Goal: Information Seeking & Learning: Learn about a topic

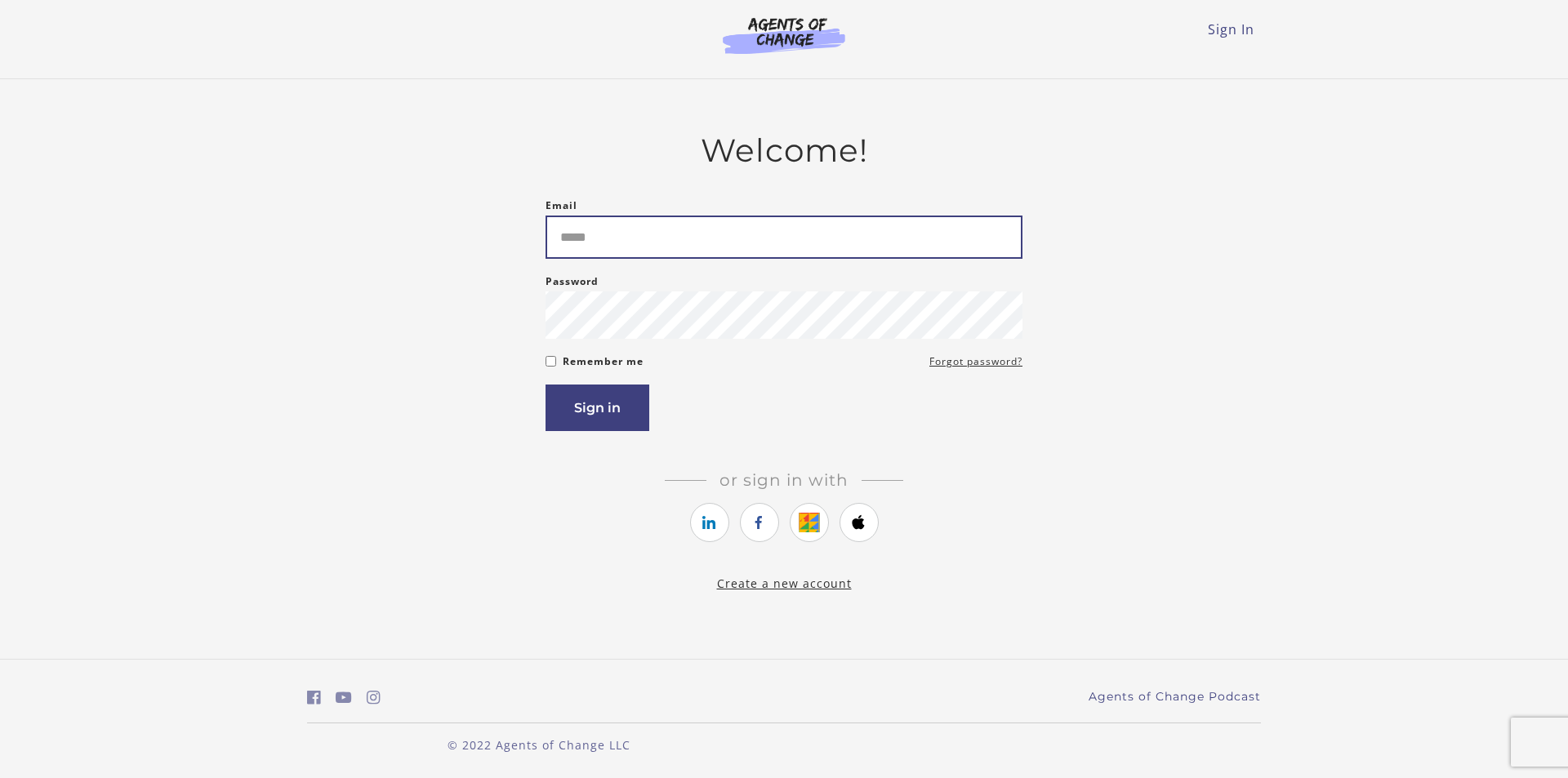
drag, startPoint x: 0, startPoint y: 0, endPoint x: 587, endPoint y: 245, distance: 636.1
click at [582, 243] on input "Email" at bounding box center [784, 237] width 477 height 43
type input "**********"
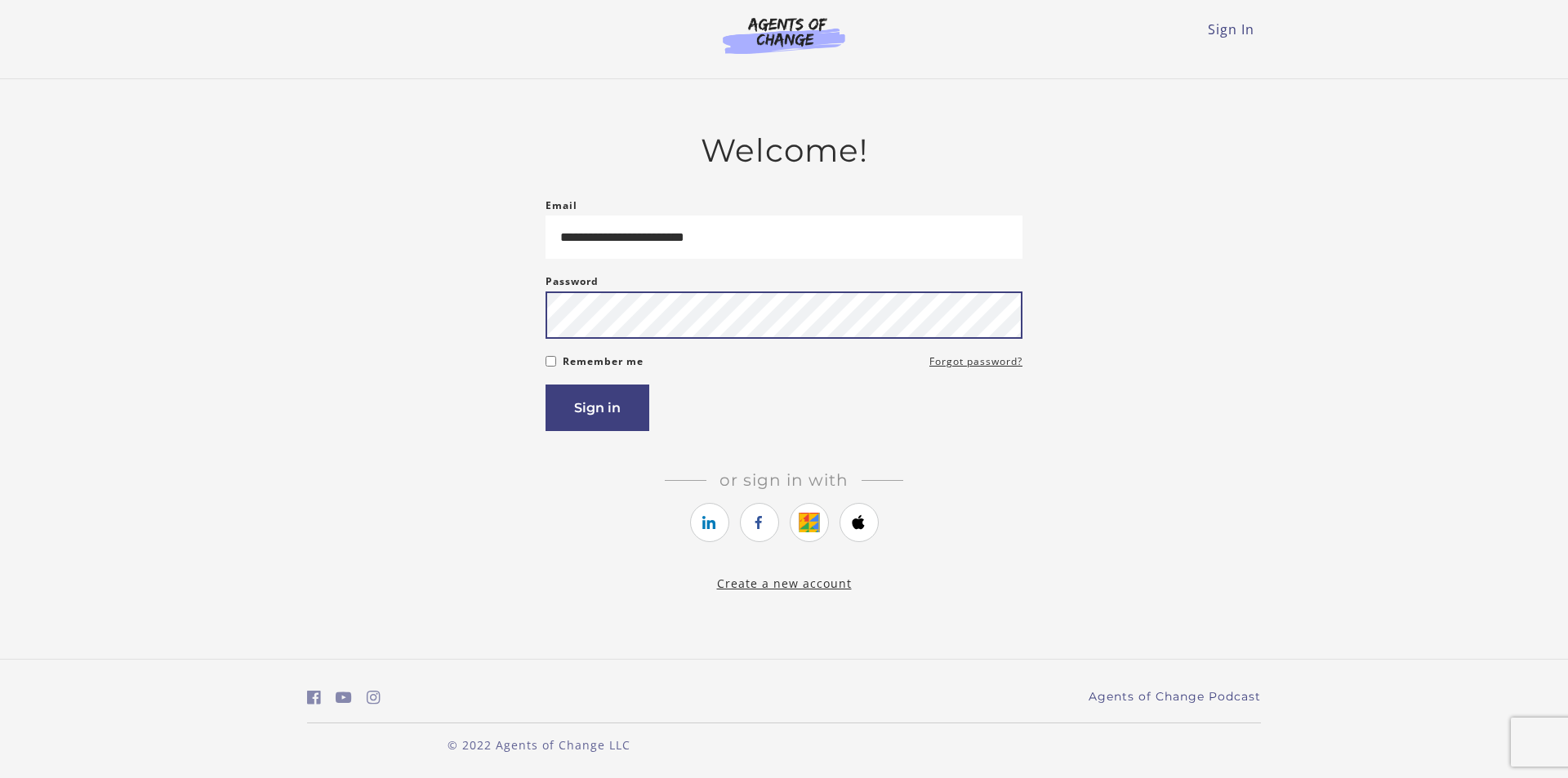
click at [546, 385] on button "Sign in" at bounding box center [598, 408] width 104 height 47
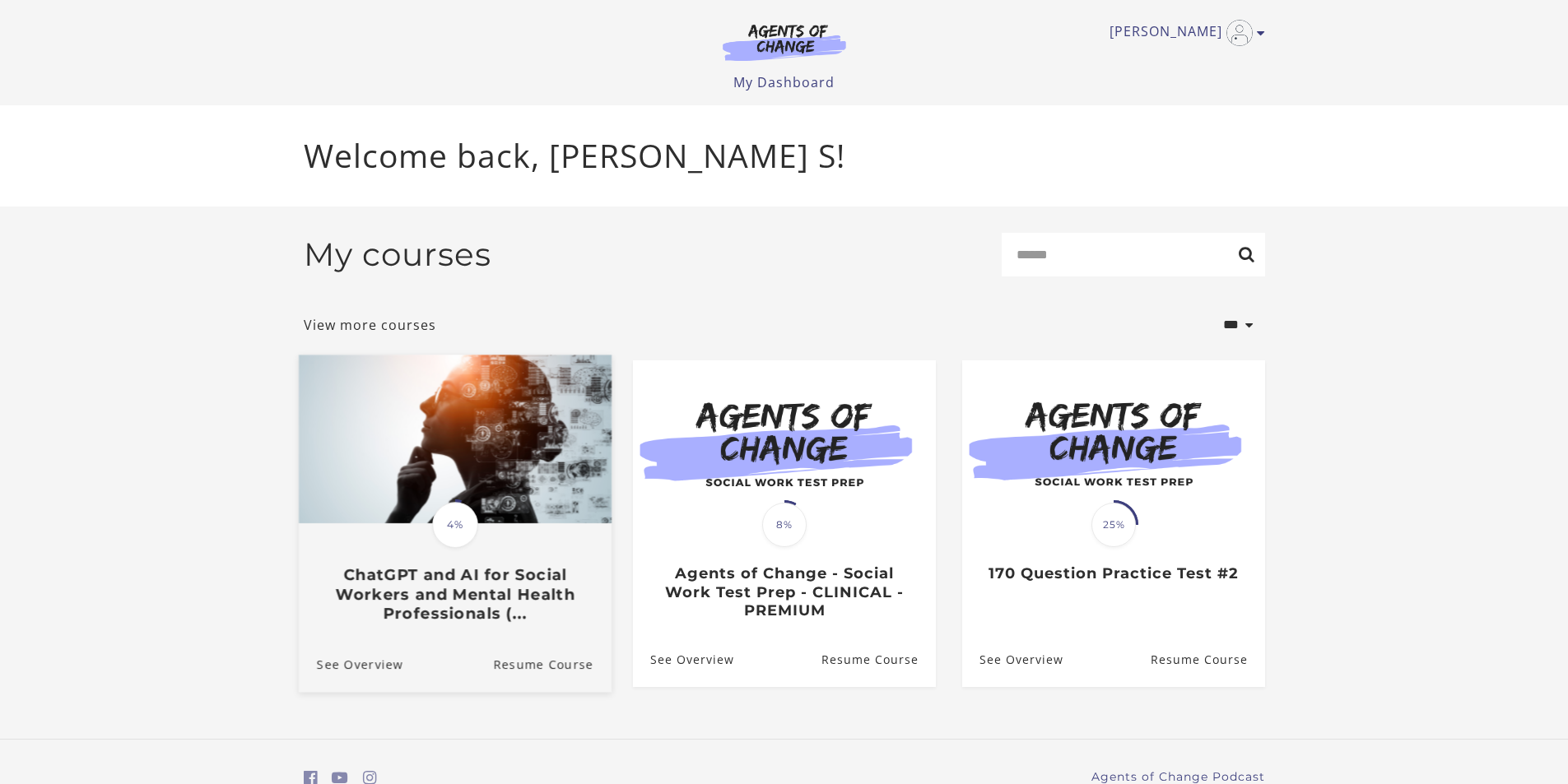
click at [449, 579] on h3 "ChatGPT and AI for Social Workers and Mental Health Professionals (..." at bounding box center [454, 594] width 276 height 57
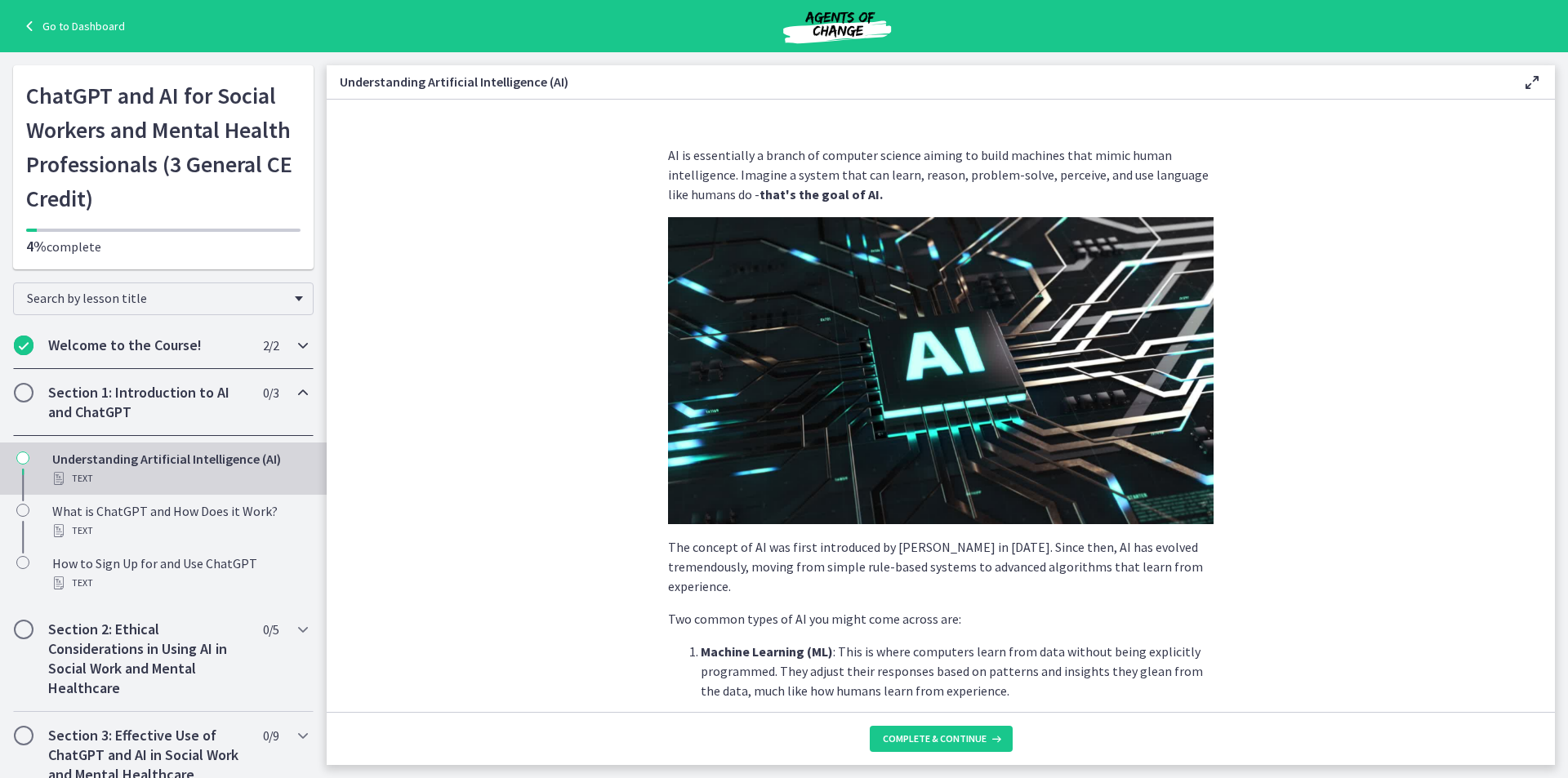
click at [205, 343] on h2 "Welcome to the Course!" at bounding box center [148, 345] width 199 height 20
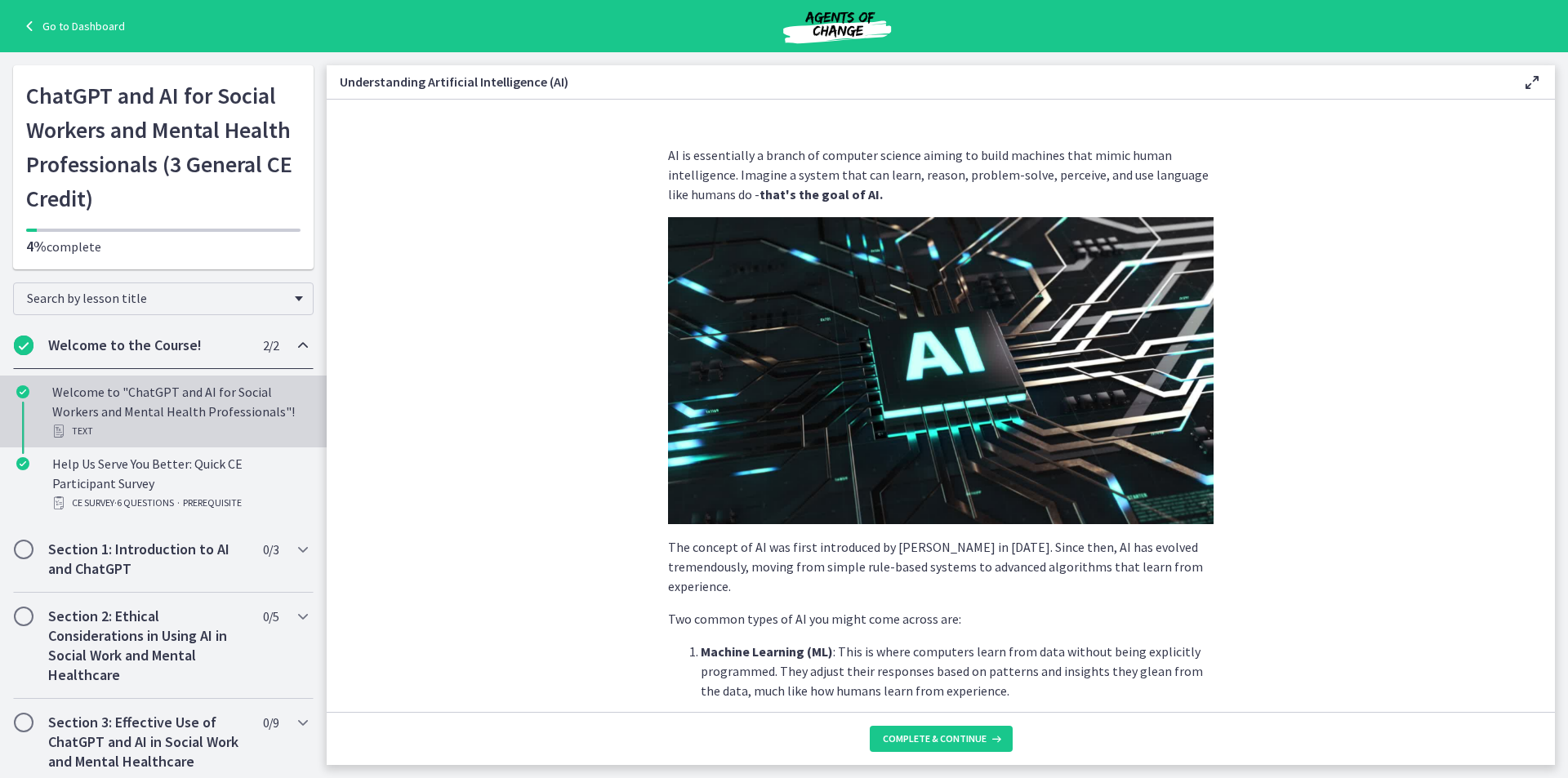
click at [154, 392] on div "Welcome to "ChatGPT and AI for Social Workers and Mental Health Professionals"!…" at bounding box center [179, 411] width 255 height 59
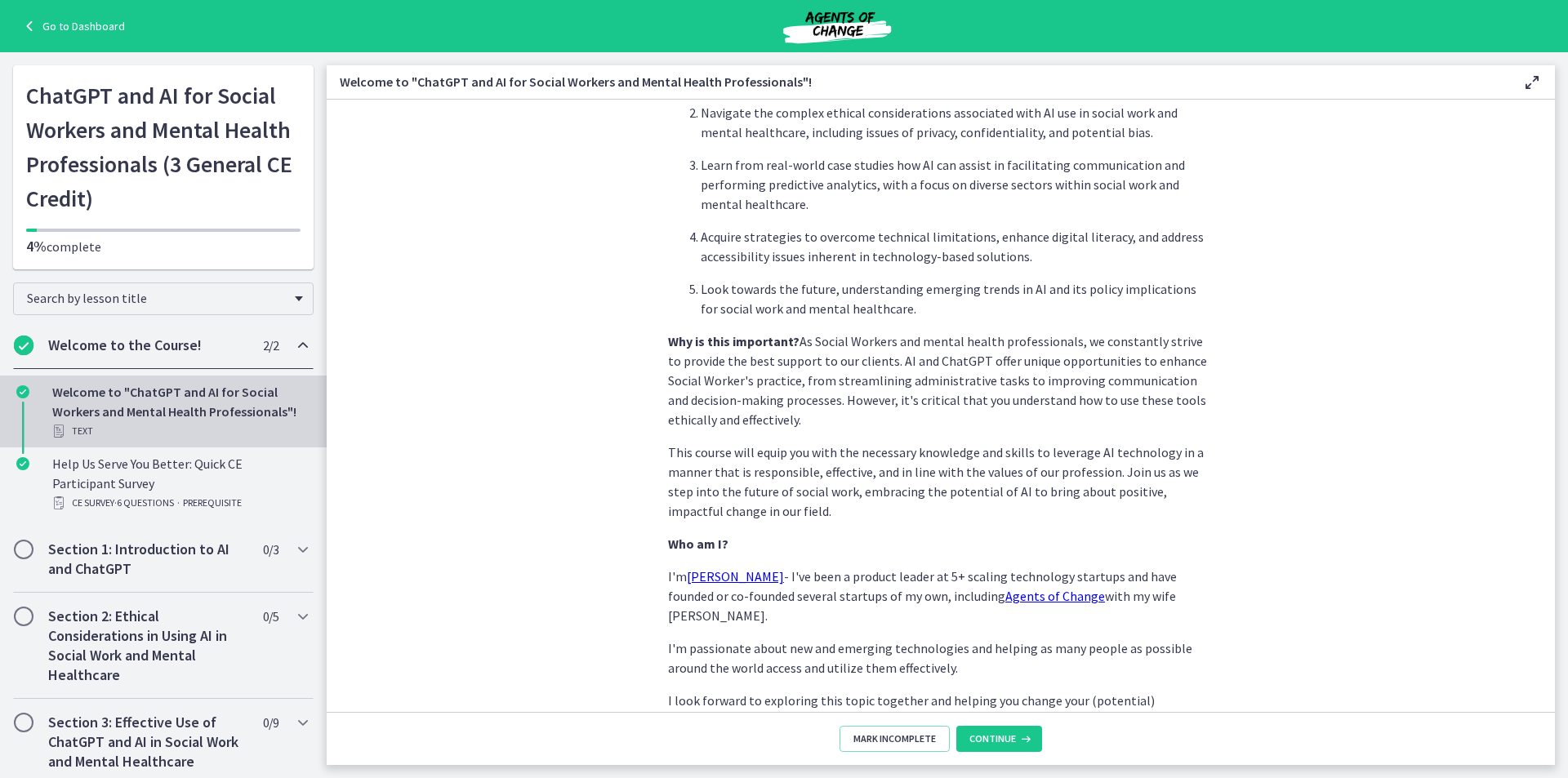
scroll to position [649, 0]
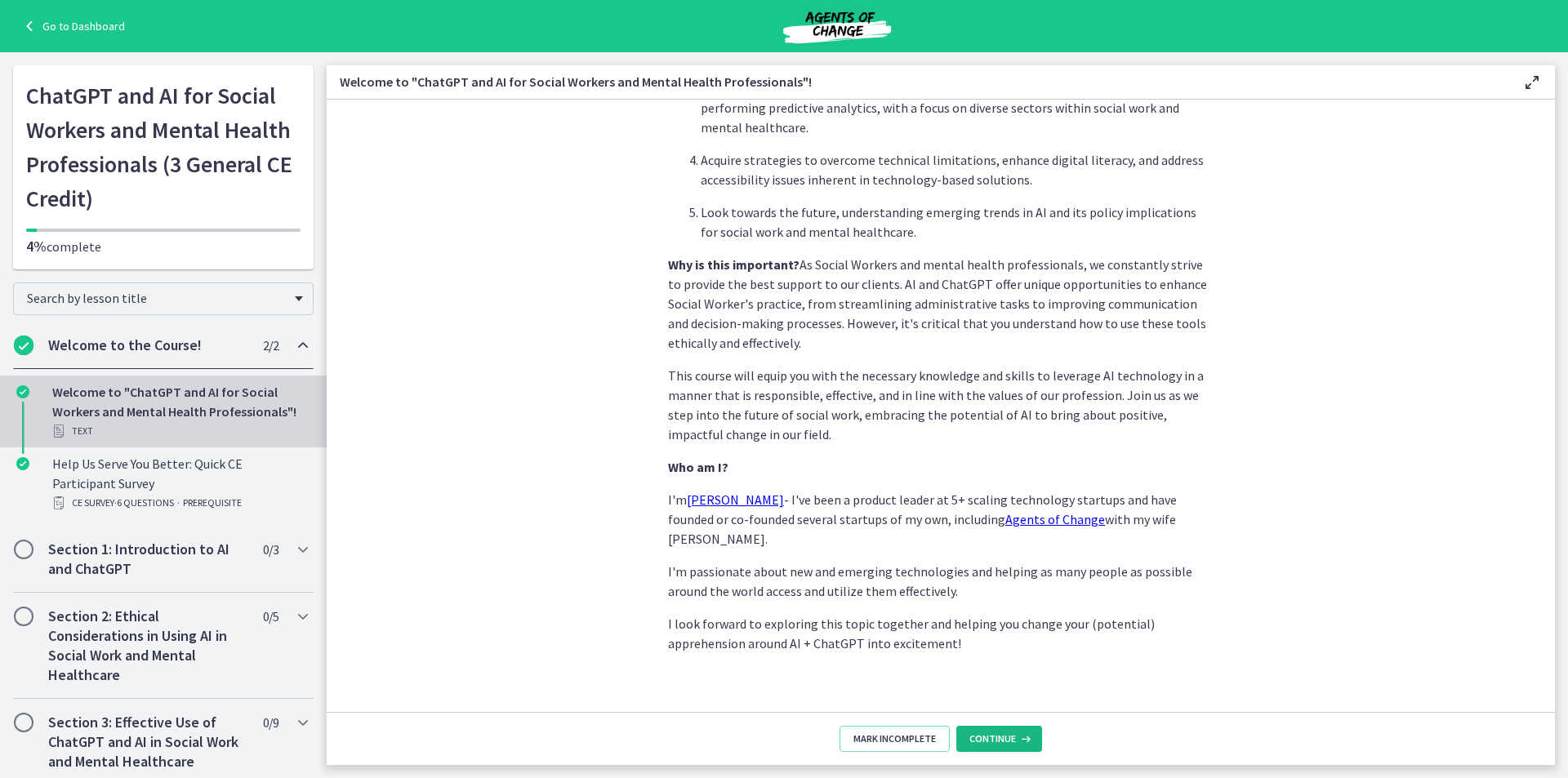
click at [1023, 742] on icon at bounding box center [1023, 739] width 16 height 13
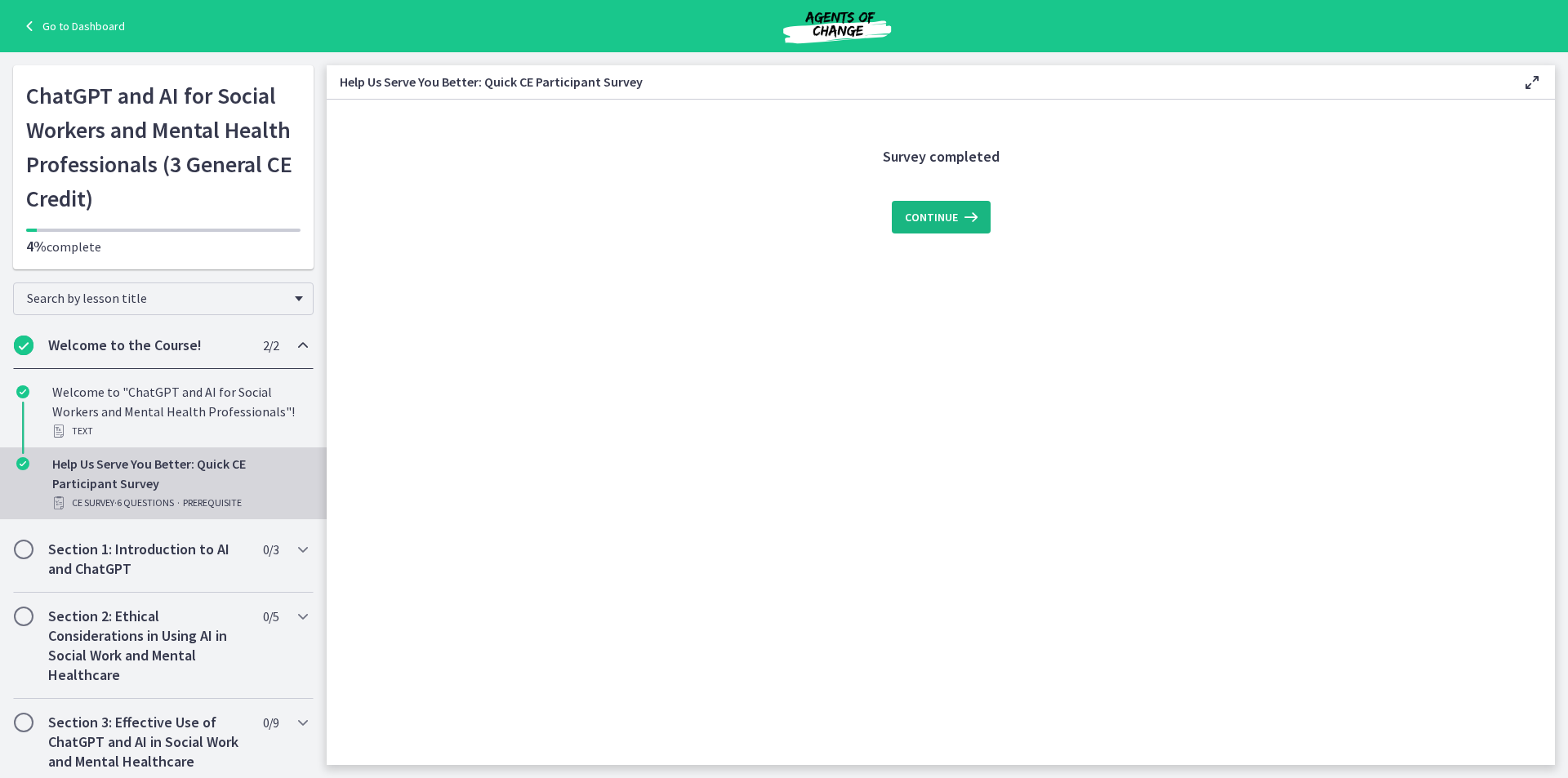
click at [945, 228] on button "Continue" at bounding box center [941, 217] width 99 height 32
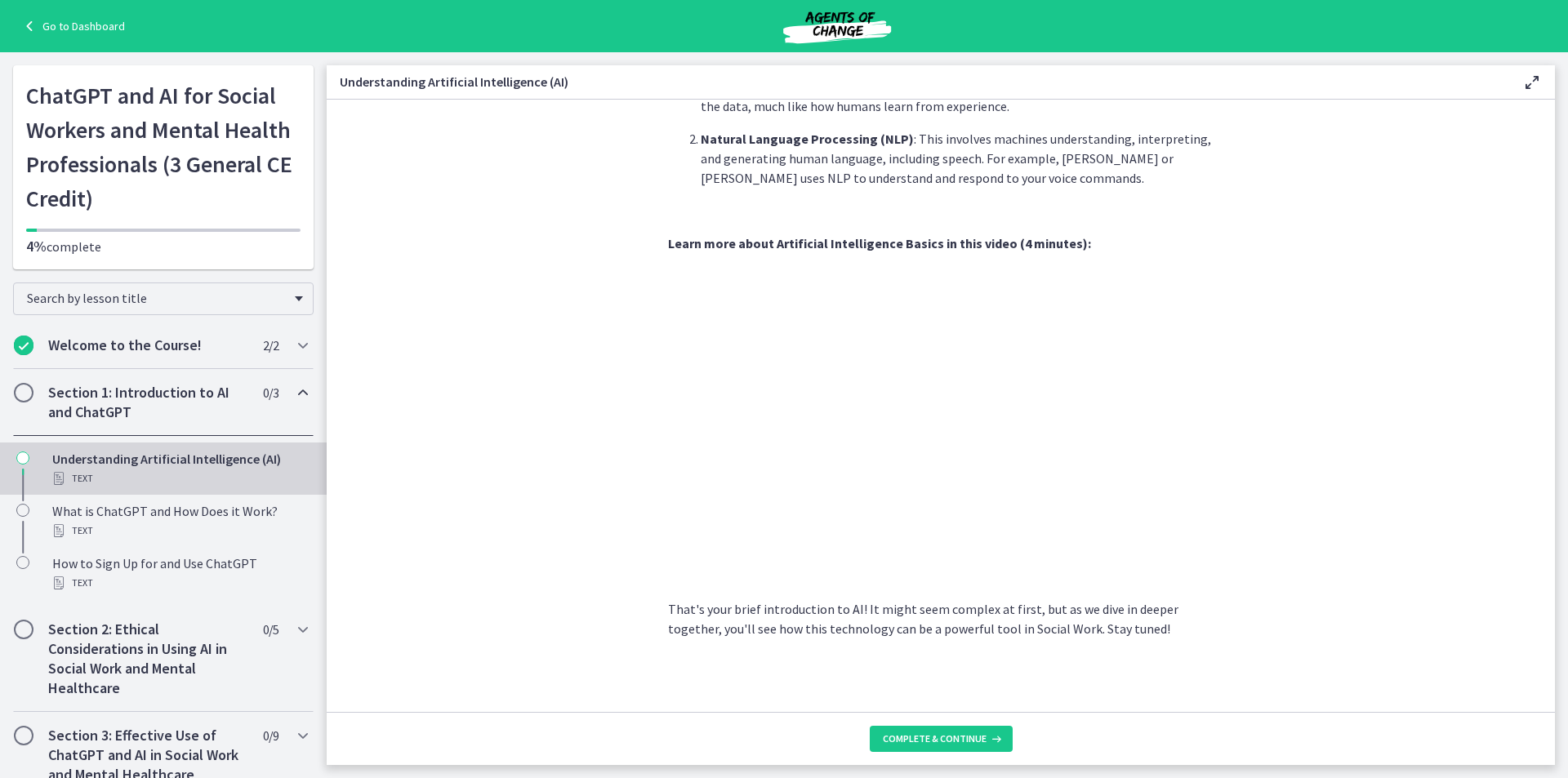
scroll to position [588, 0]
click at [932, 741] on span "Complete & continue" at bounding box center [935, 739] width 104 height 13
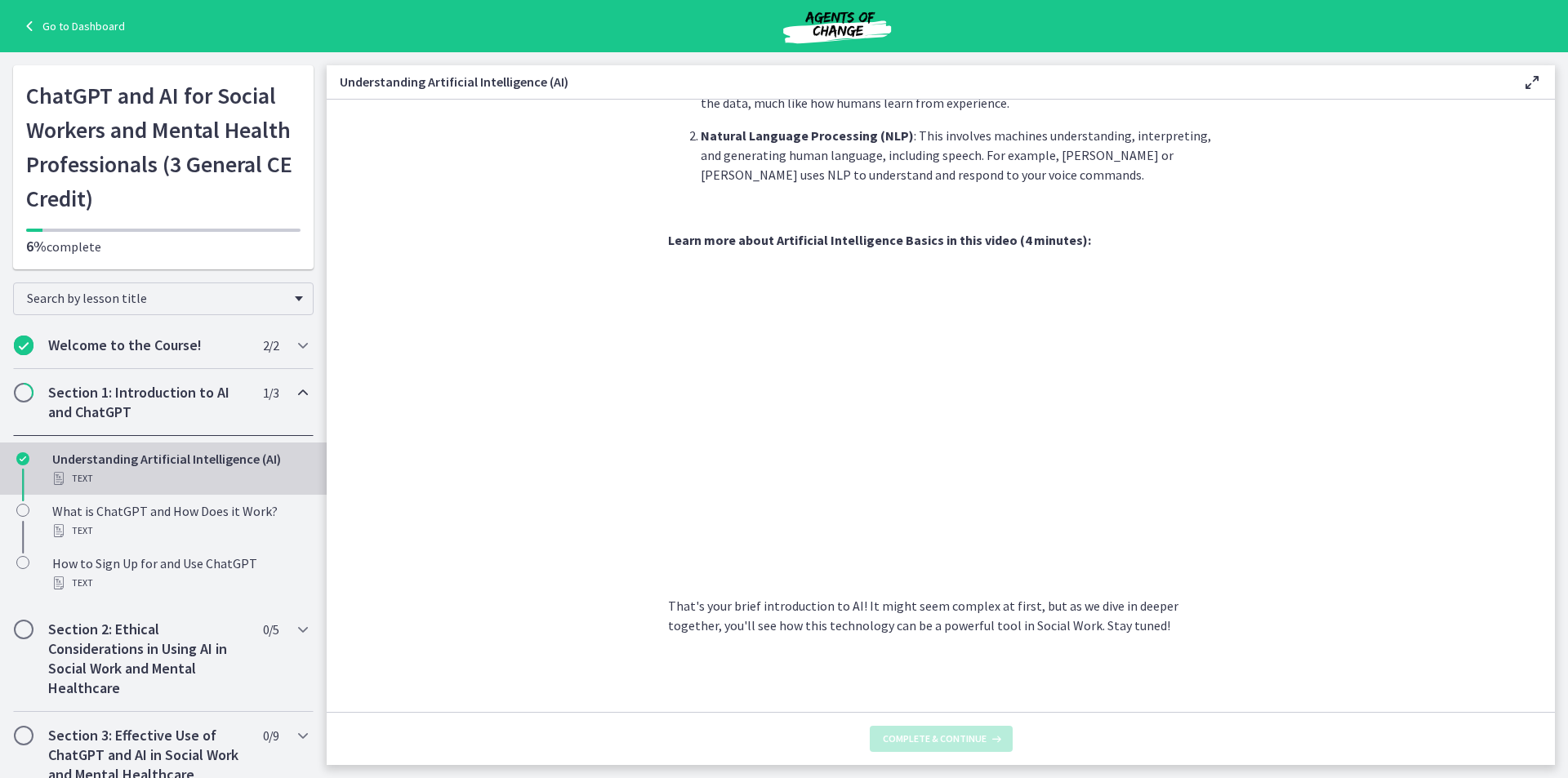
scroll to position [0, 0]
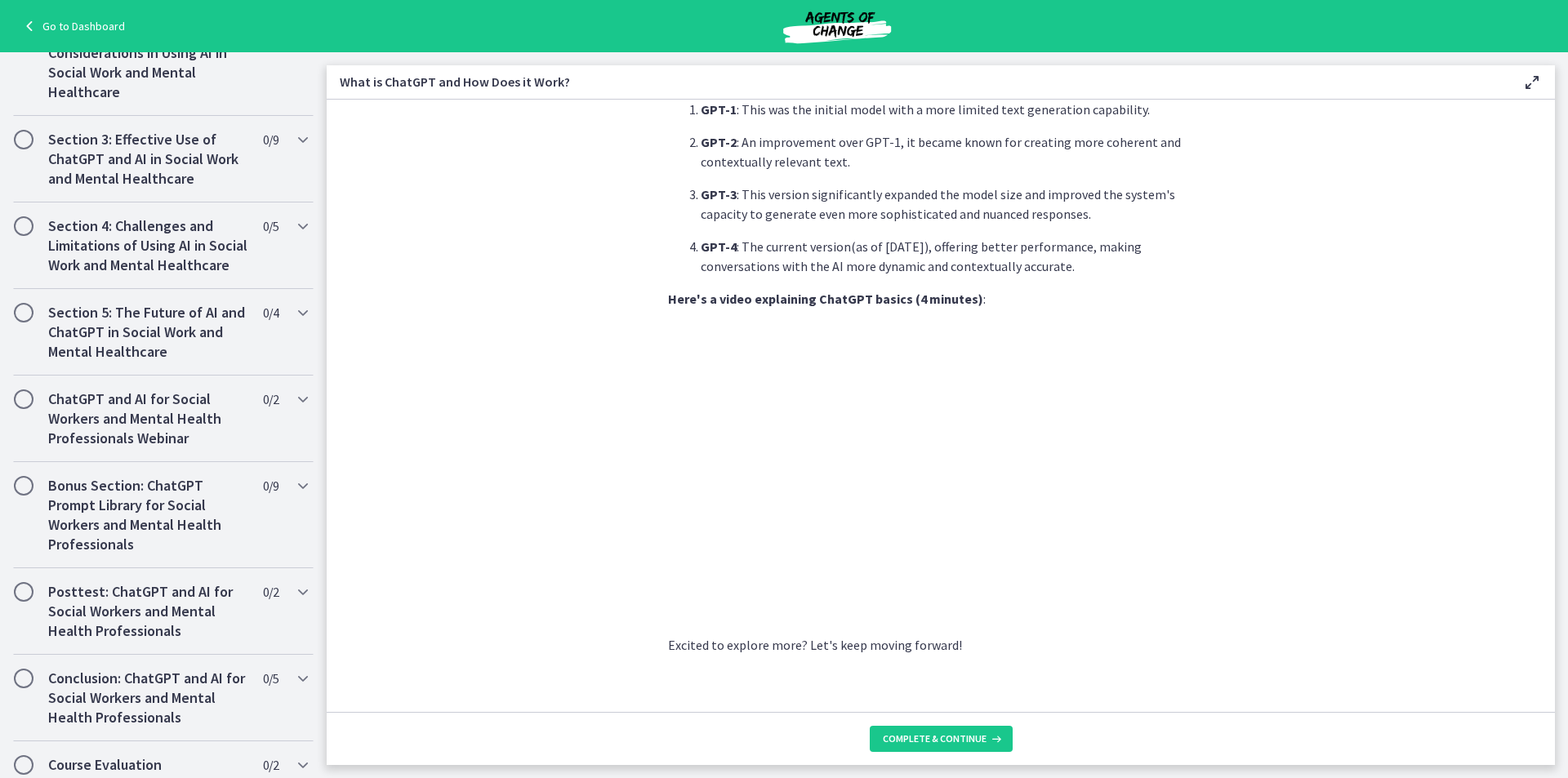
scroll to position [626, 0]
